Goal: Obtain resource: Obtain resource

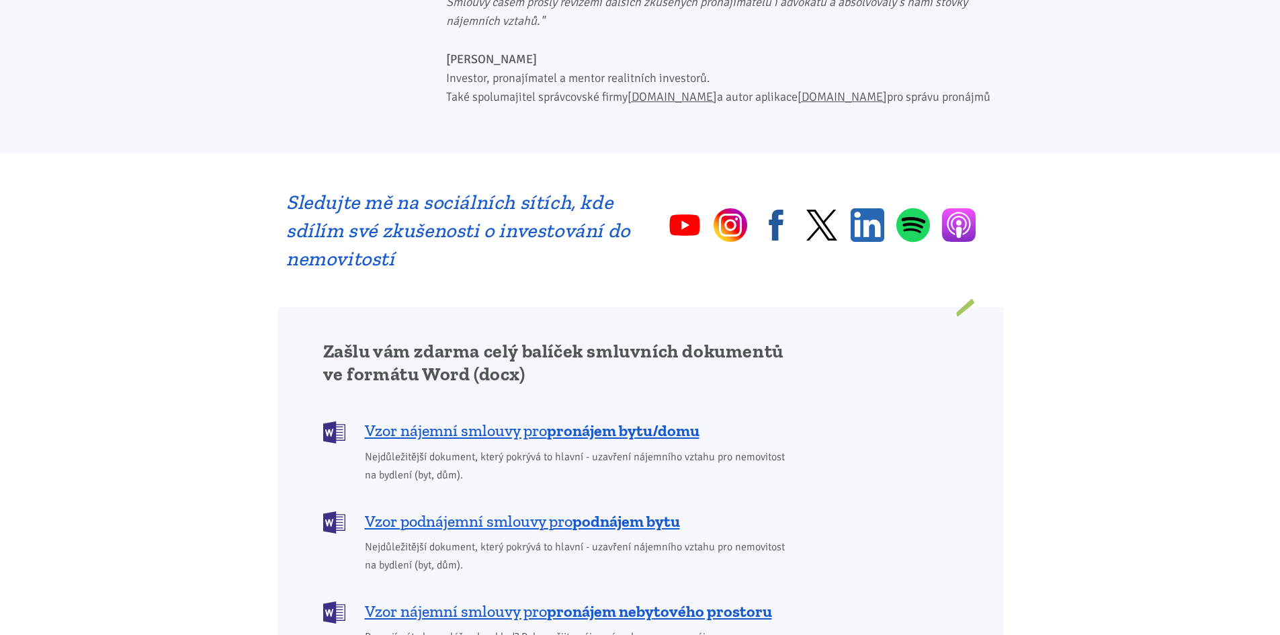
scroll to position [873, 0]
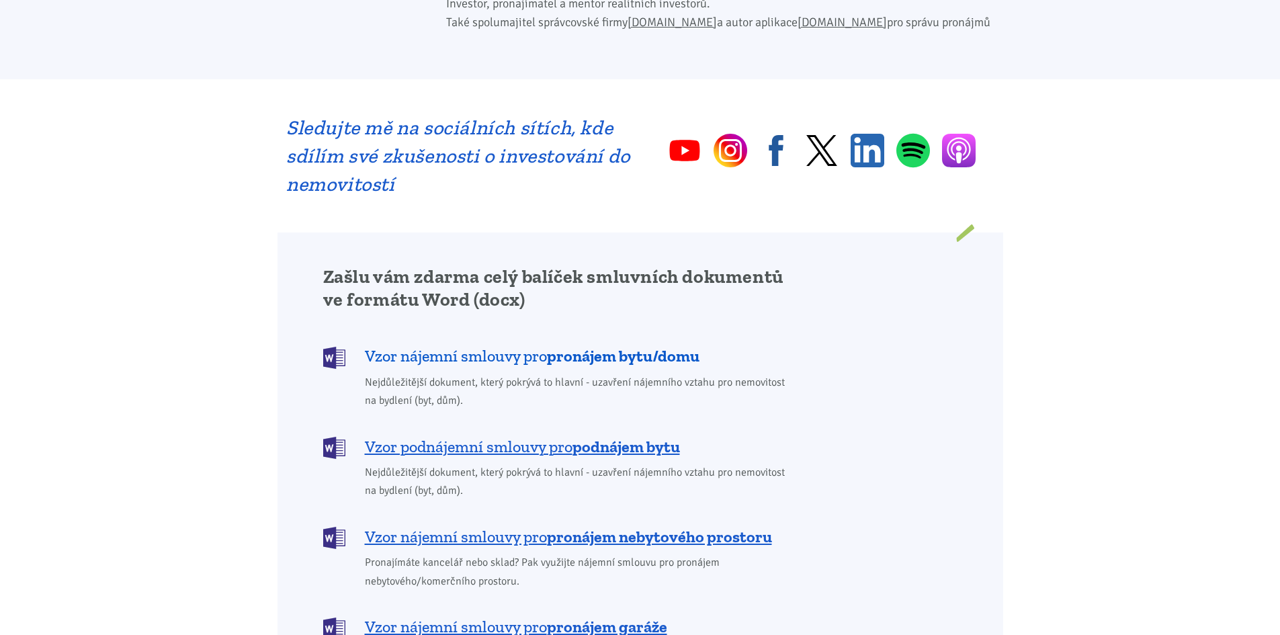
click at [561, 346] on b "pronájem bytu/domu" at bounding box center [623, 355] width 153 height 19
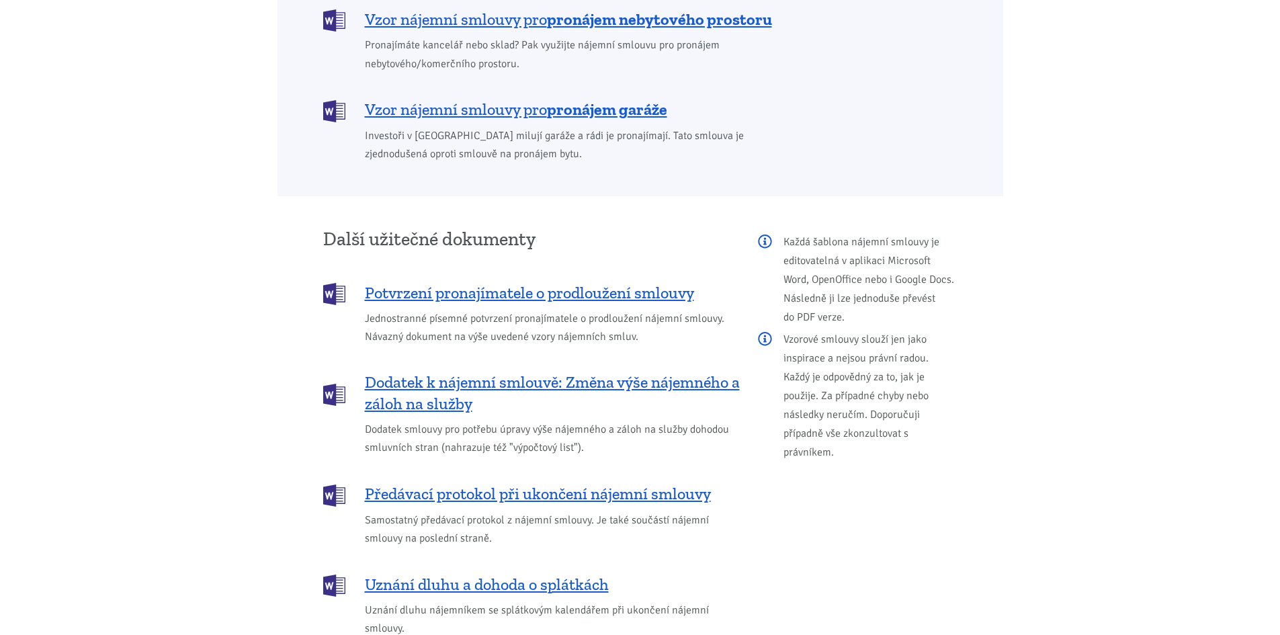
scroll to position [1371, 0]
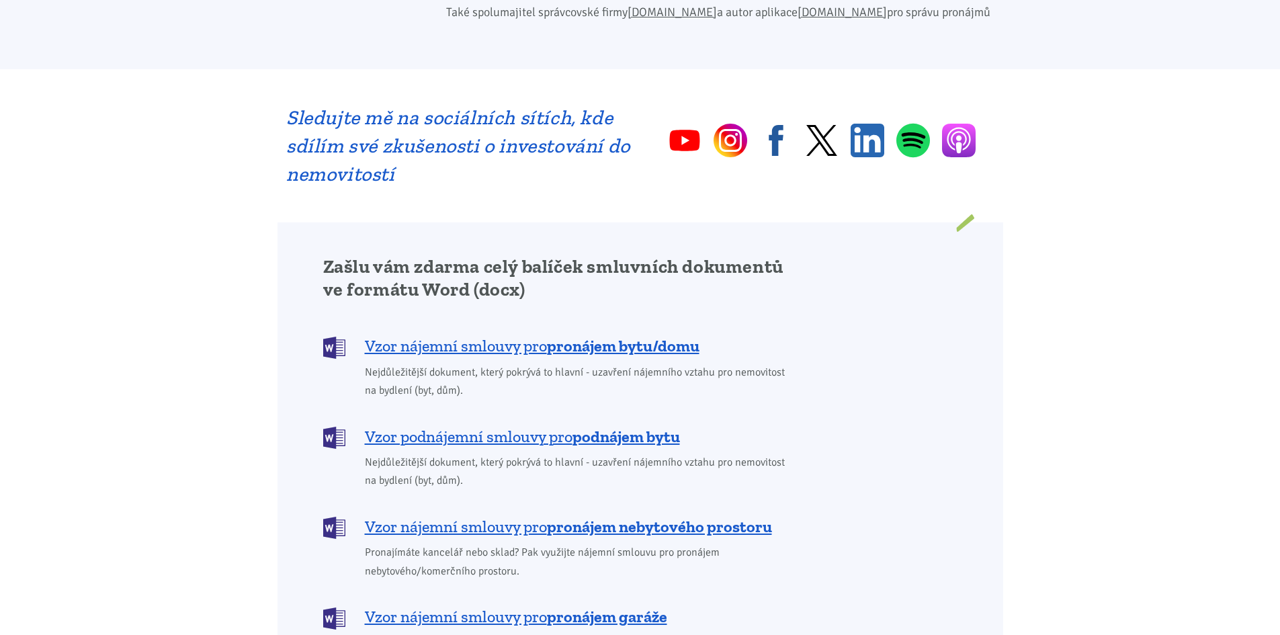
scroll to position [873, 0]
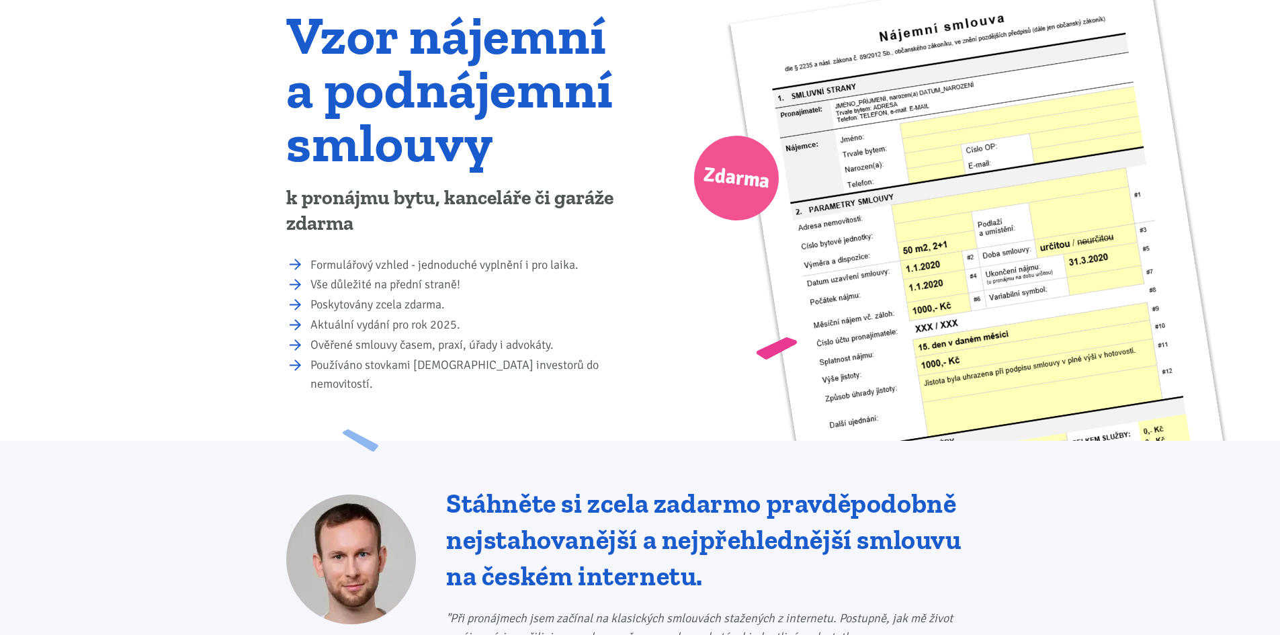
scroll to position [67, 0]
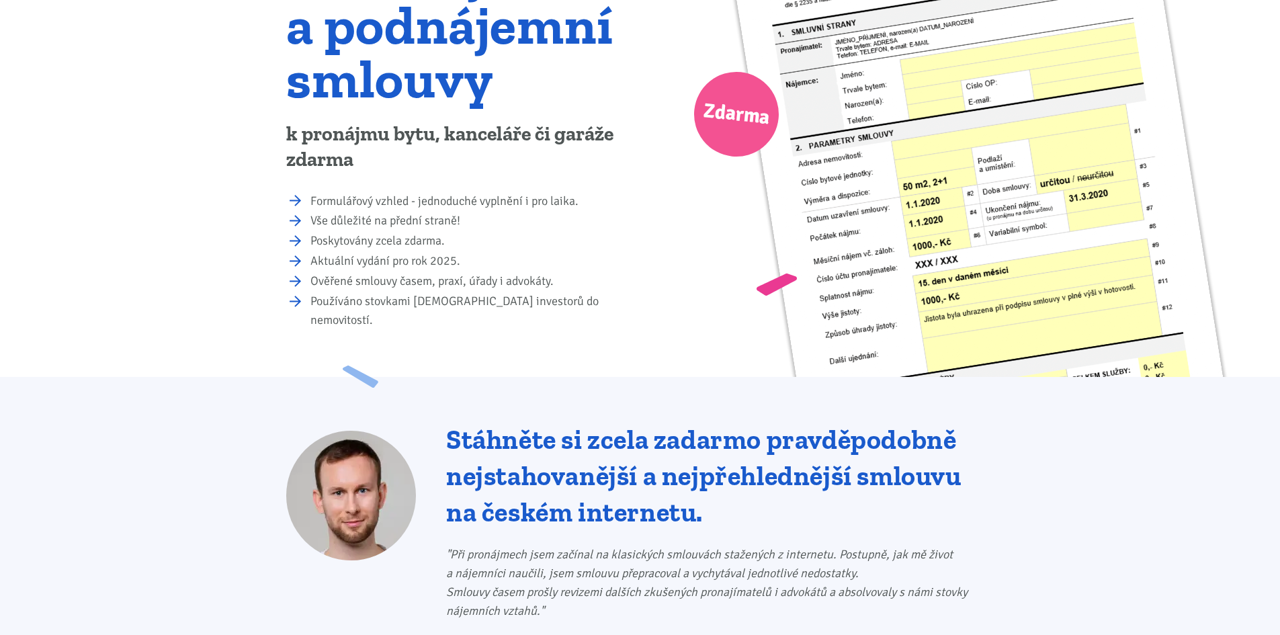
scroll to position [202, 0]
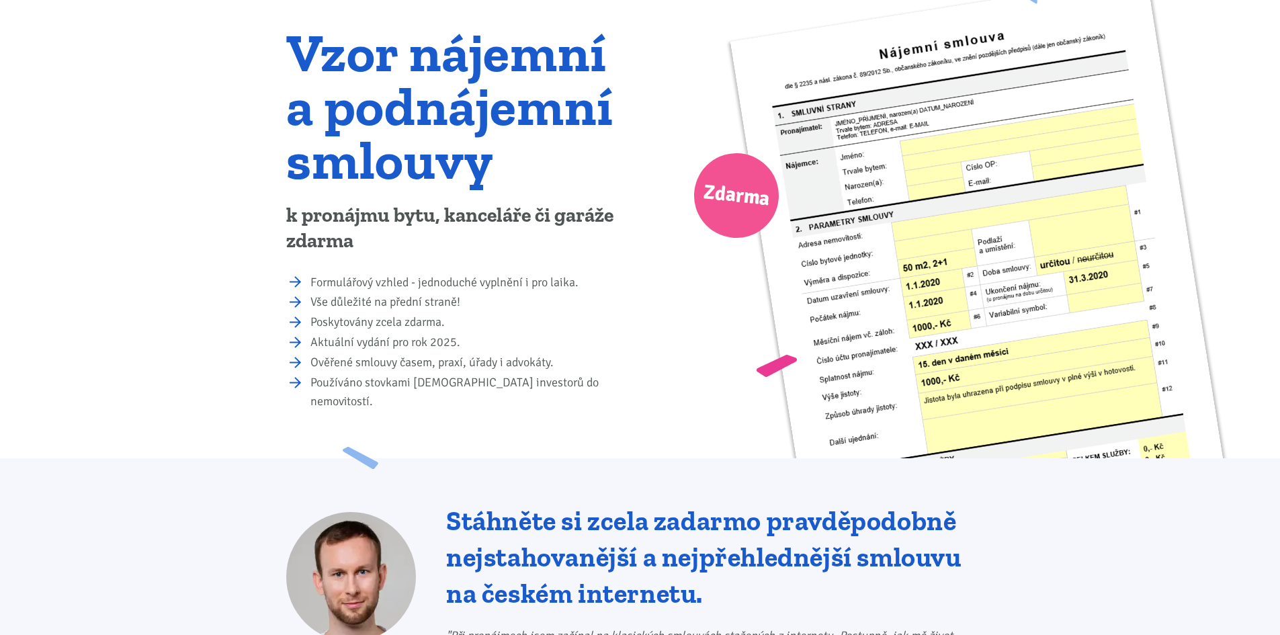
scroll to position [67, 0]
